Goal: Contribute content: Add original content to the website for others to see

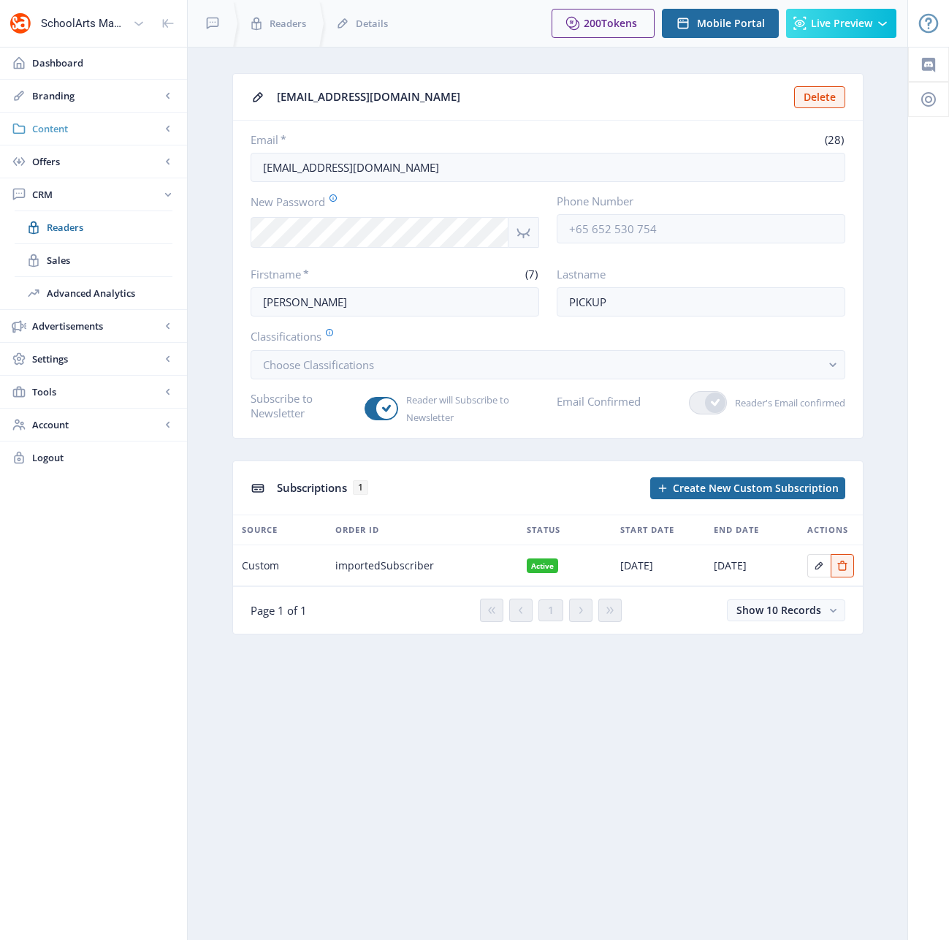
click at [54, 129] on span "Content" at bounding box center [96, 128] width 129 height 15
click at [63, 164] on span "Articles" at bounding box center [110, 161] width 126 height 15
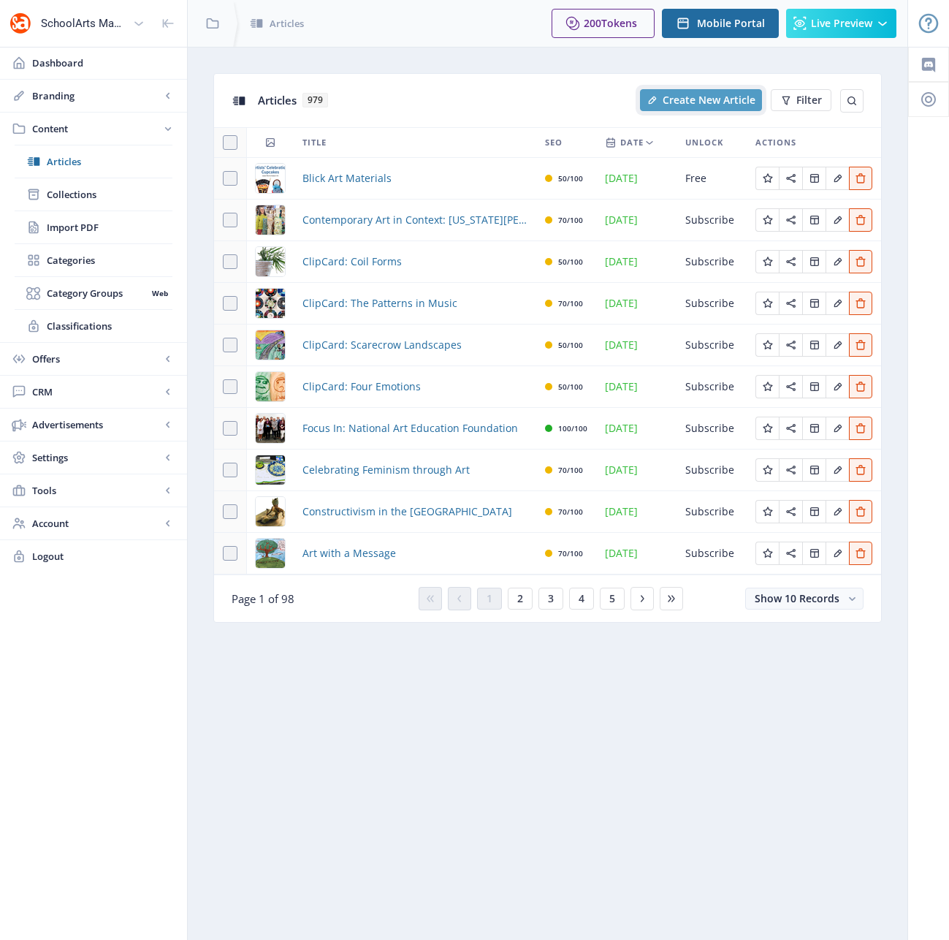
click at [688, 102] on span "Create New Article" at bounding box center [709, 100] width 93 height 12
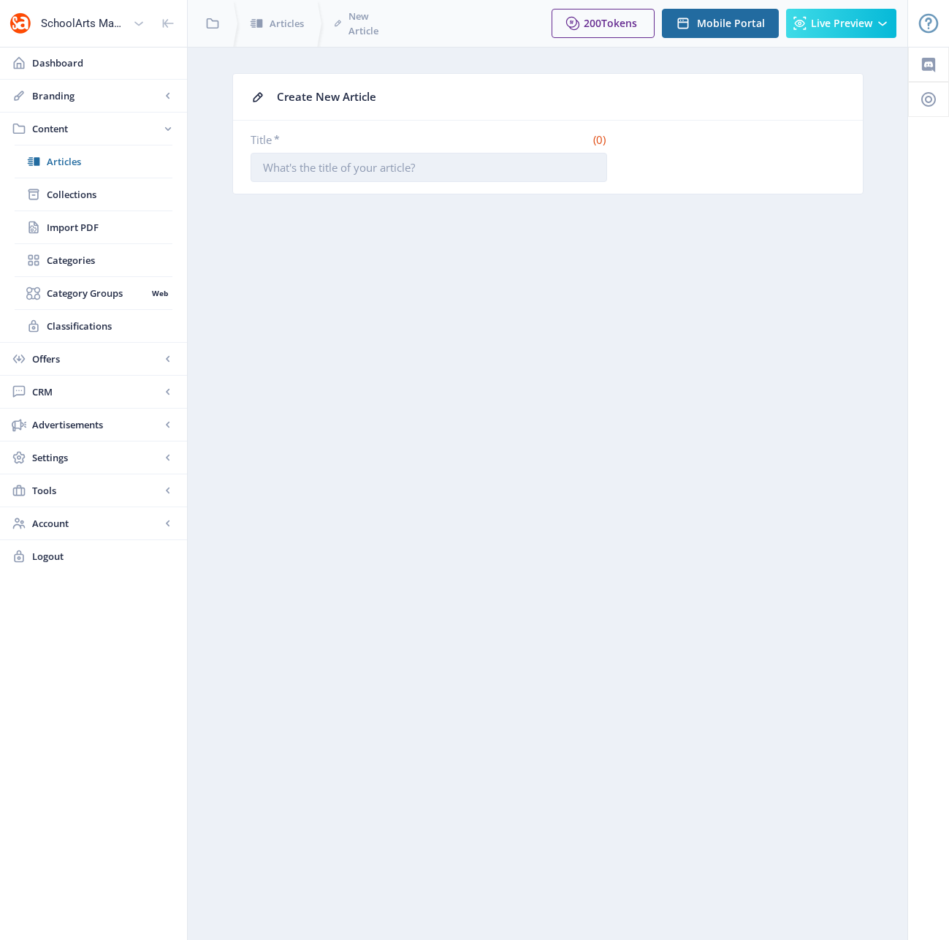
click at [376, 162] on input "Title *" at bounding box center [429, 167] width 357 height 29
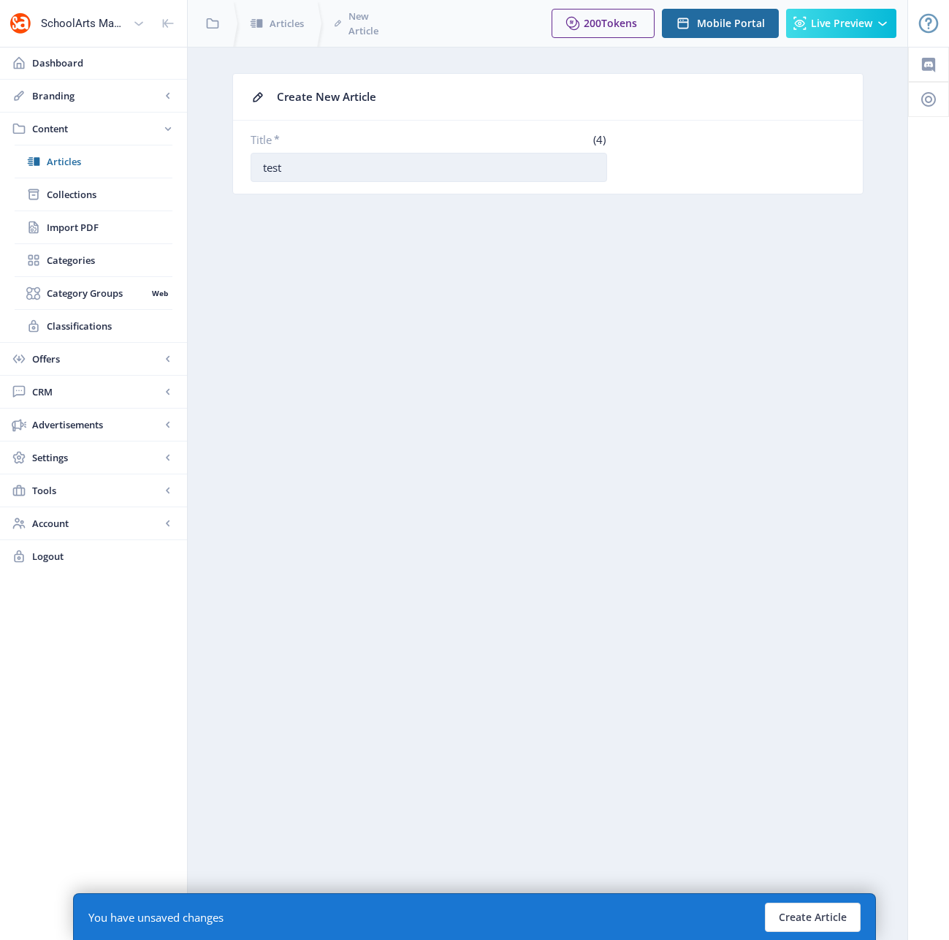
type input "test"
click at [828, 913] on button "Create Article" at bounding box center [813, 917] width 96 height 29
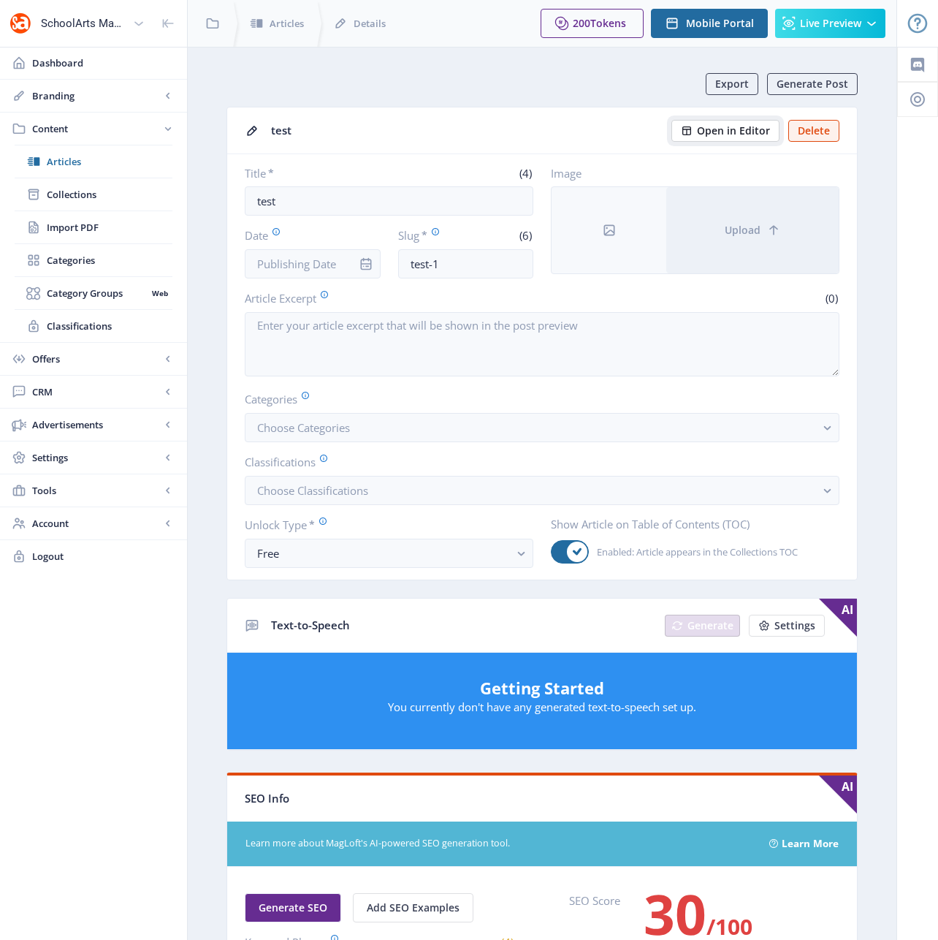
click at [722, 130] on span "Open in Editor" at bounding box center [733, 131] width 73 height 12
click at [805, 126] on button "Delete" at bounding box center [814, 131] width 51 height 22
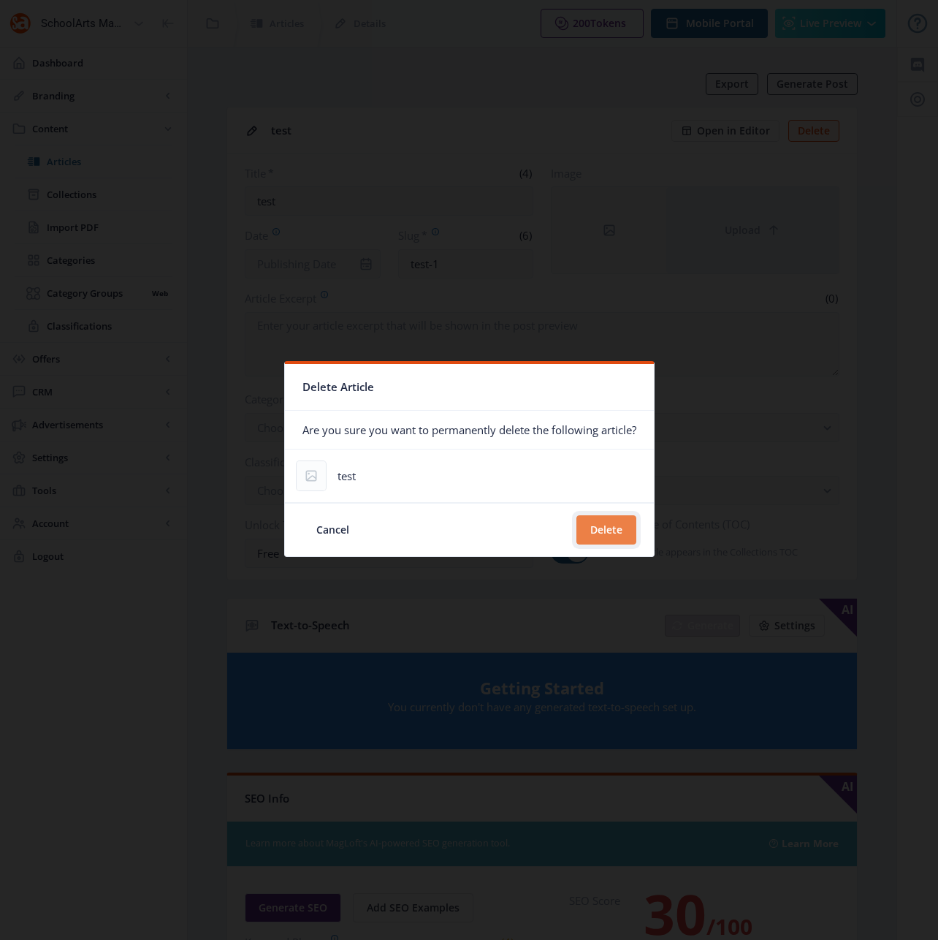
click at [614, 531] on button "Delete" at bounding box center [607, 529] width 60 height 29
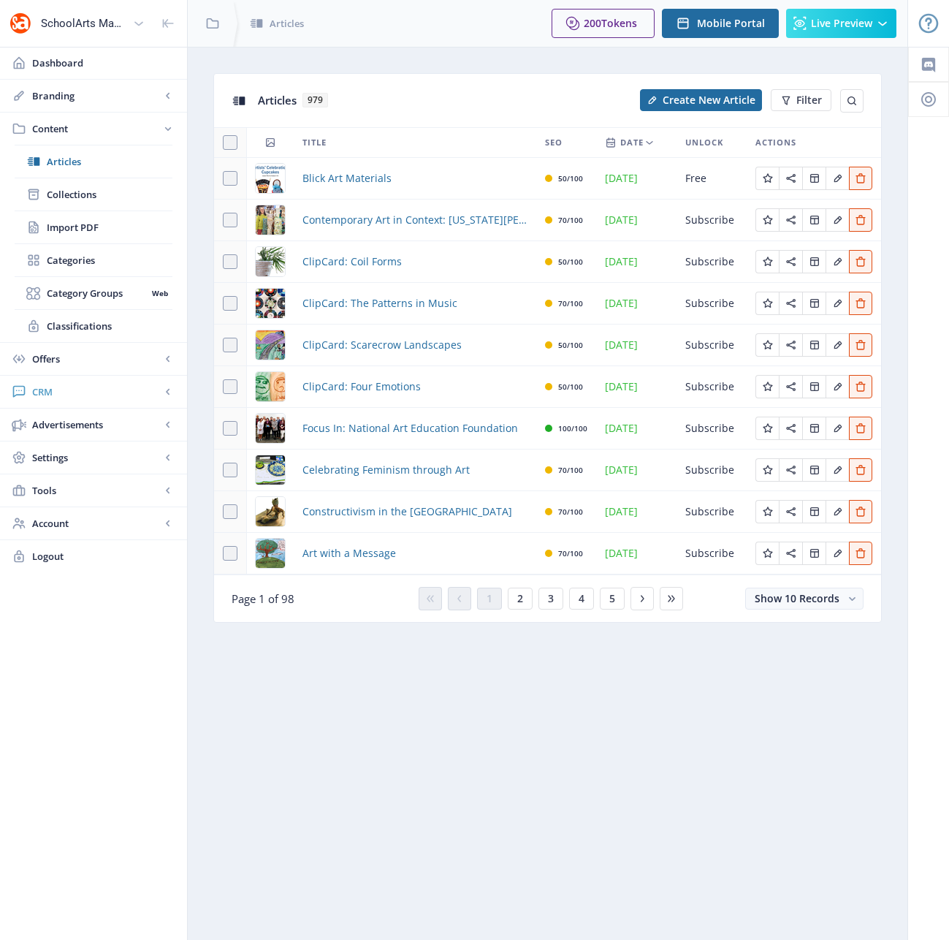
click at [50, 396] on span "CRM" at bounding box center [96, 391] width 129 height 15
click at [75, 229] on span "Readers" at bounding box center [110, 227] width 126 height 15
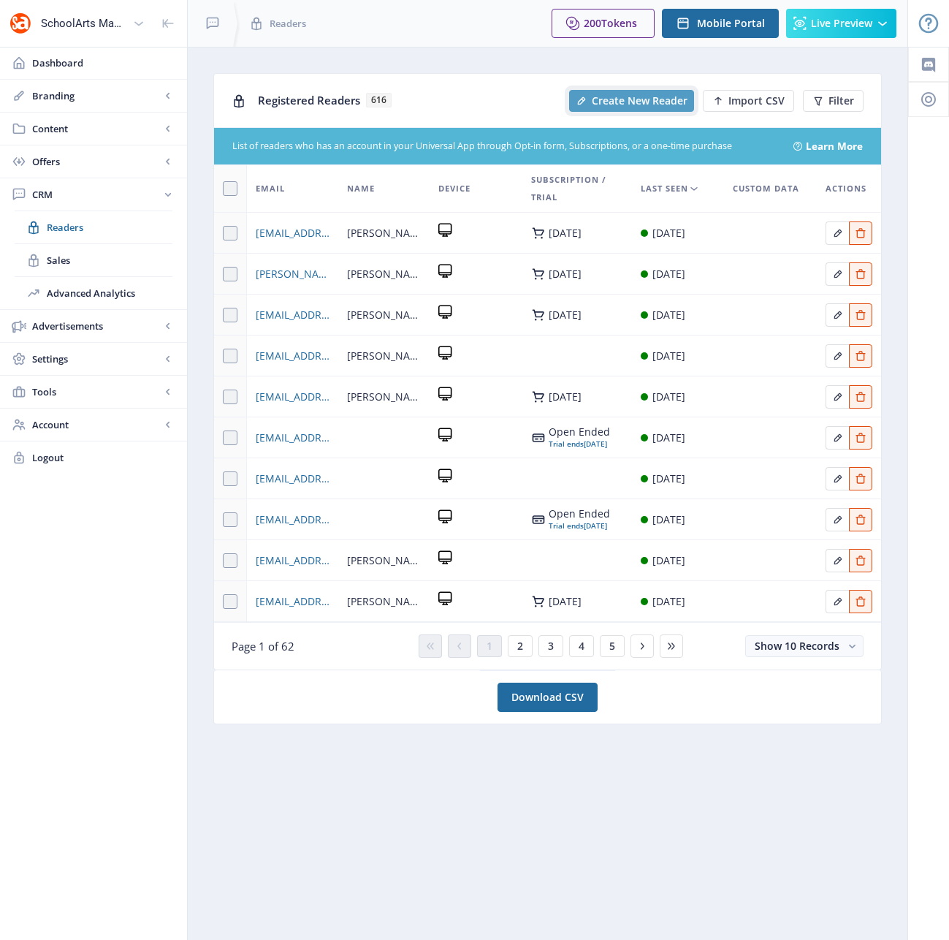
click at [620, 98] on span "Create New Reader" at bounding box center [640, 101] width 96 height 12
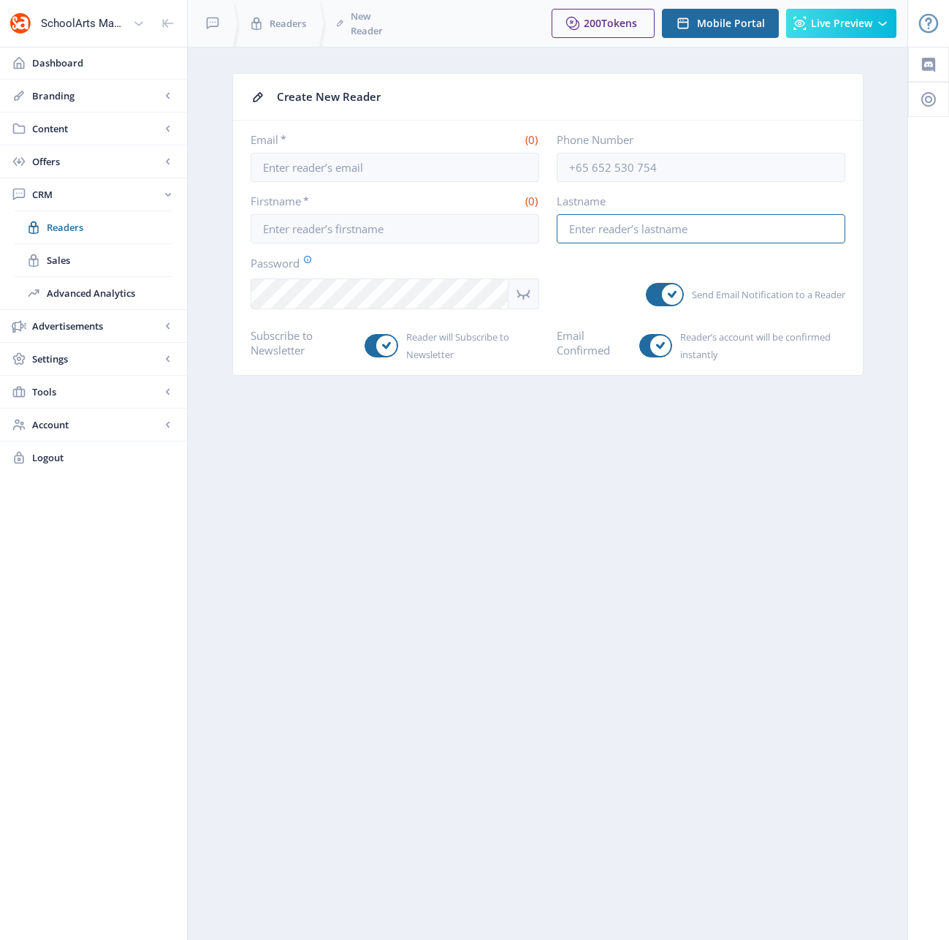
type input "[EMAIL_ADDRESS][DOMAIN_NAME]"
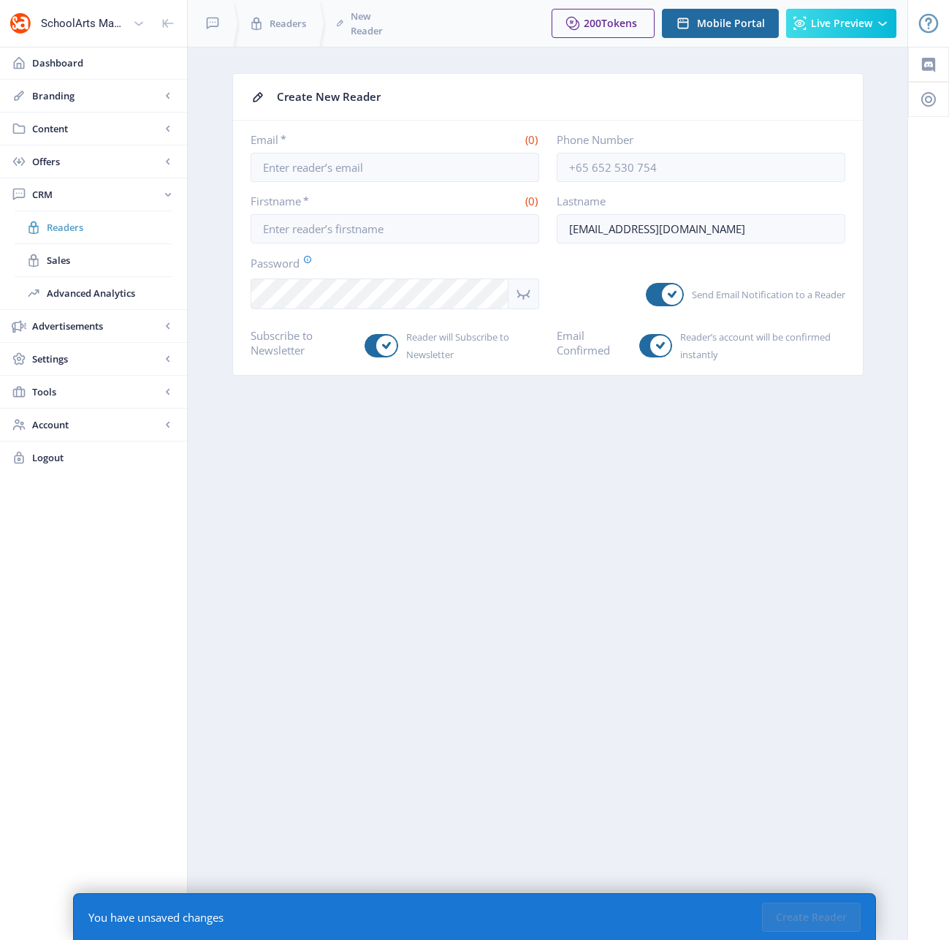
click at [69, 226] on span "Readers" at bounding box center [110, 227] width 126 height 15
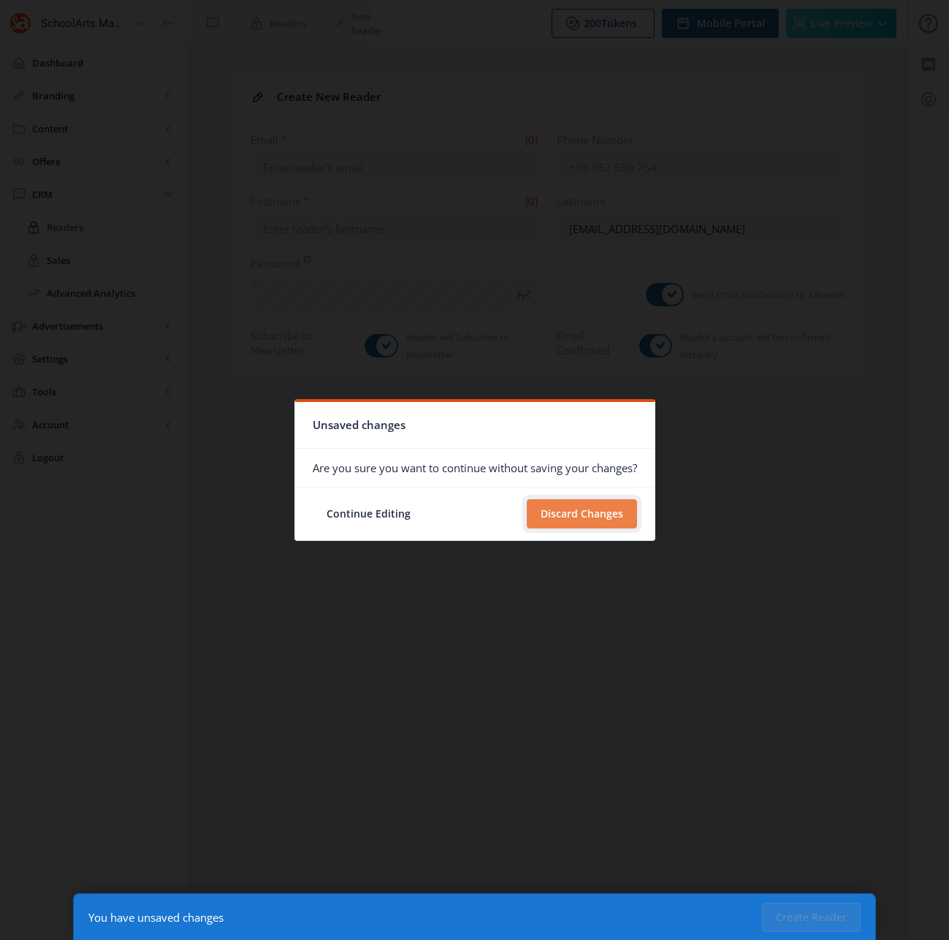
click at [553, 514] on button "Discard Changes" at bounding box center [582, 513] width 110 height 29
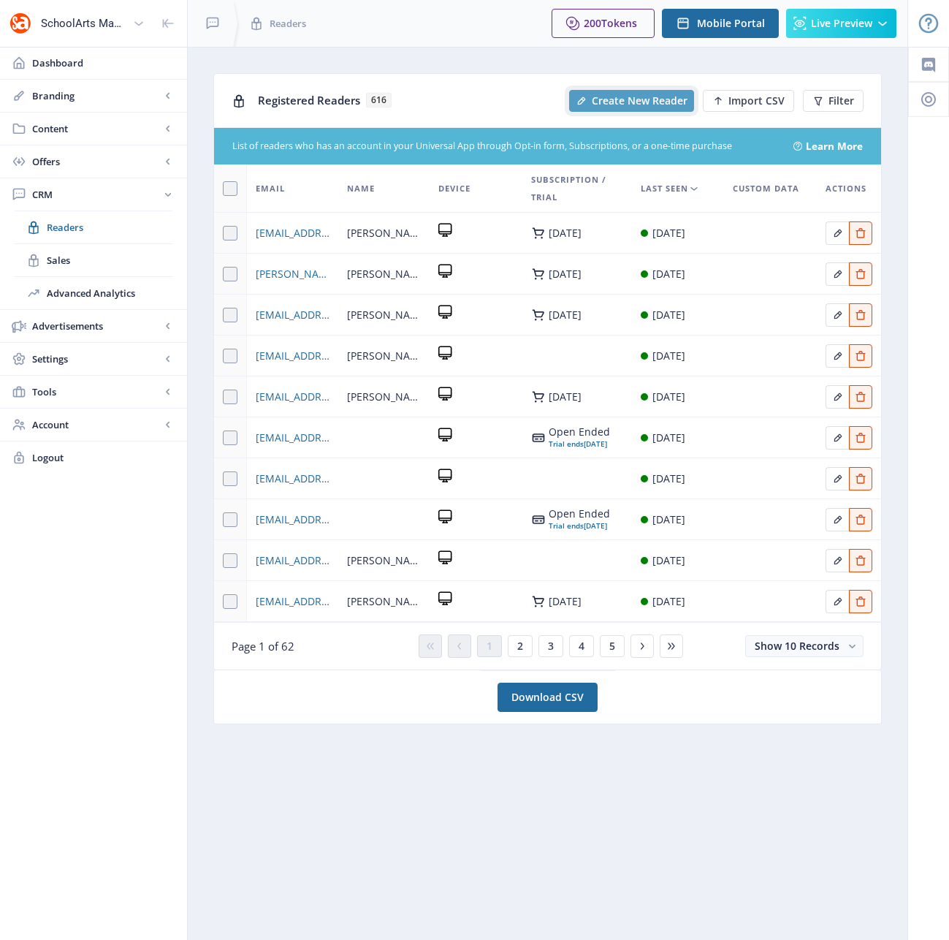
click at [645, 99] on span "Create New Reader" at bounding box center [640, 101] width 96 height 12
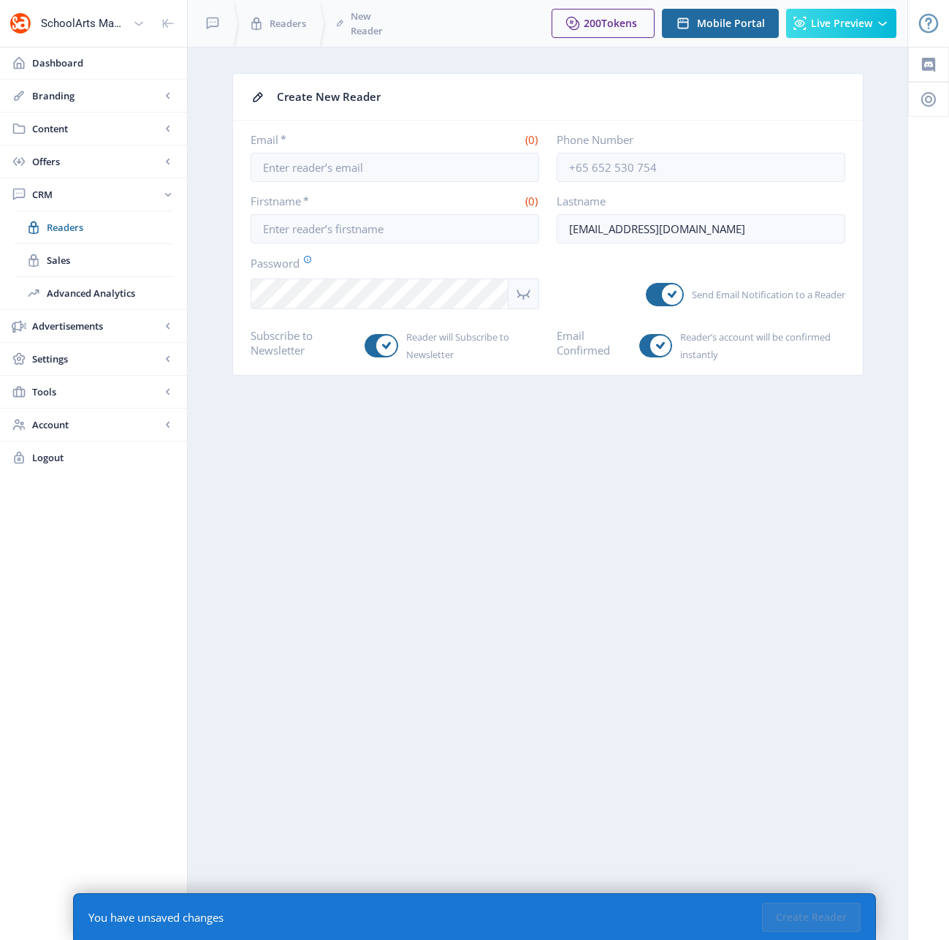
drag, startPoint x: 848, startPoint y: 294, endPoint x: 686, endPoint y: 296, distance: 162.3
click at [686, 296] on nb-card-body "Email * (0) Phone Number Firstname * (0) Lastname [PERSON_NAME][EMAIL_ADDRESS][…" at bounding box center [548, 248] width 630 height 254
copy span "Send Email Notification to a Reader"
click at [631, 318] on nb-card-body "Email * (0) Phone Number Firstname * (0) Lastname [PERSON_NAME][EMAIL_ADDRESS][…" at bounding box center [548, 248] width 630 height 254
click at [57, 126] on span "Content" at bounding box center [96, 128] width 129 height 15
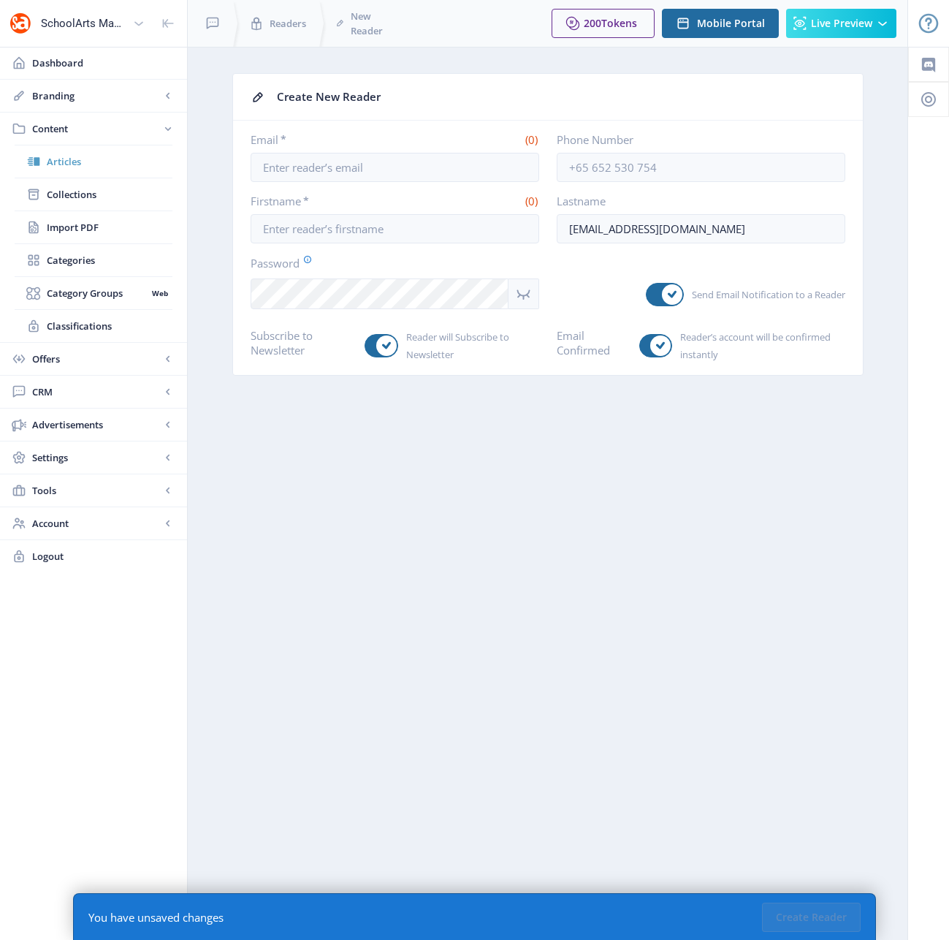
click at [67, 164] on span "Articles" at bounding box center [110, 161] width 126 height 15
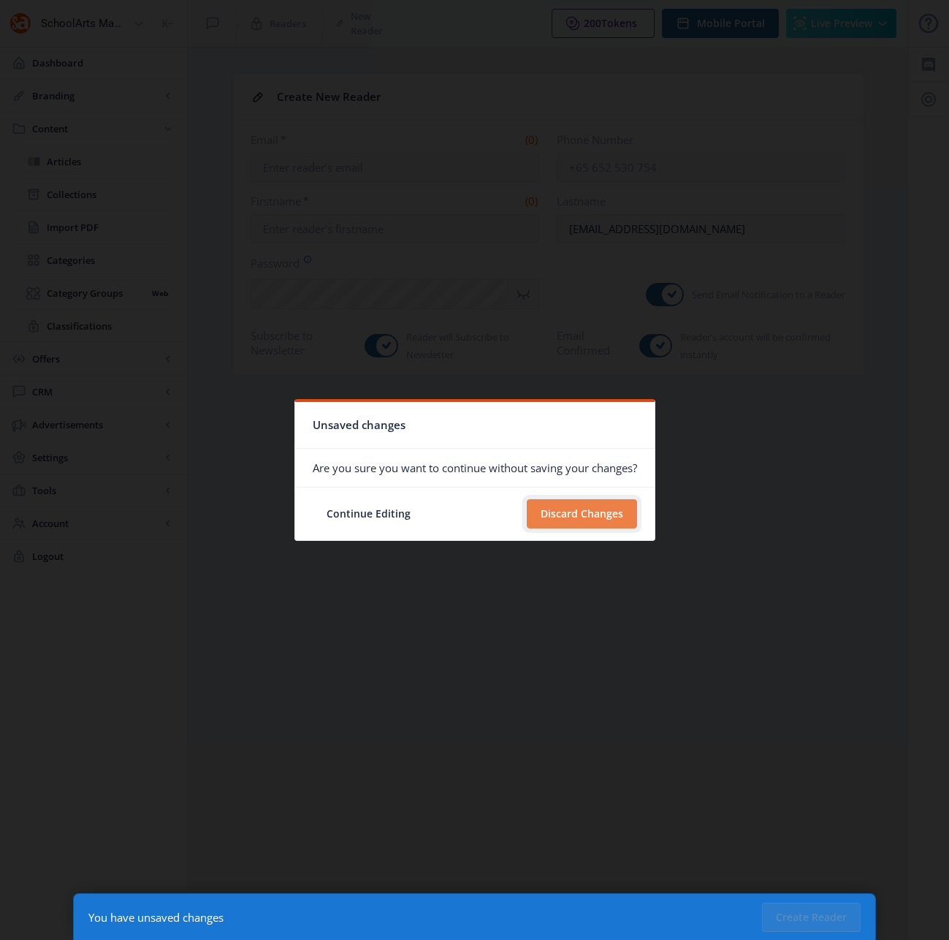
click at [624, 513] on button "Discard Changes" at bounding box center [582, 513] width 110 height 29
